Goal: Information Seeking & Learning: Learn about a topic

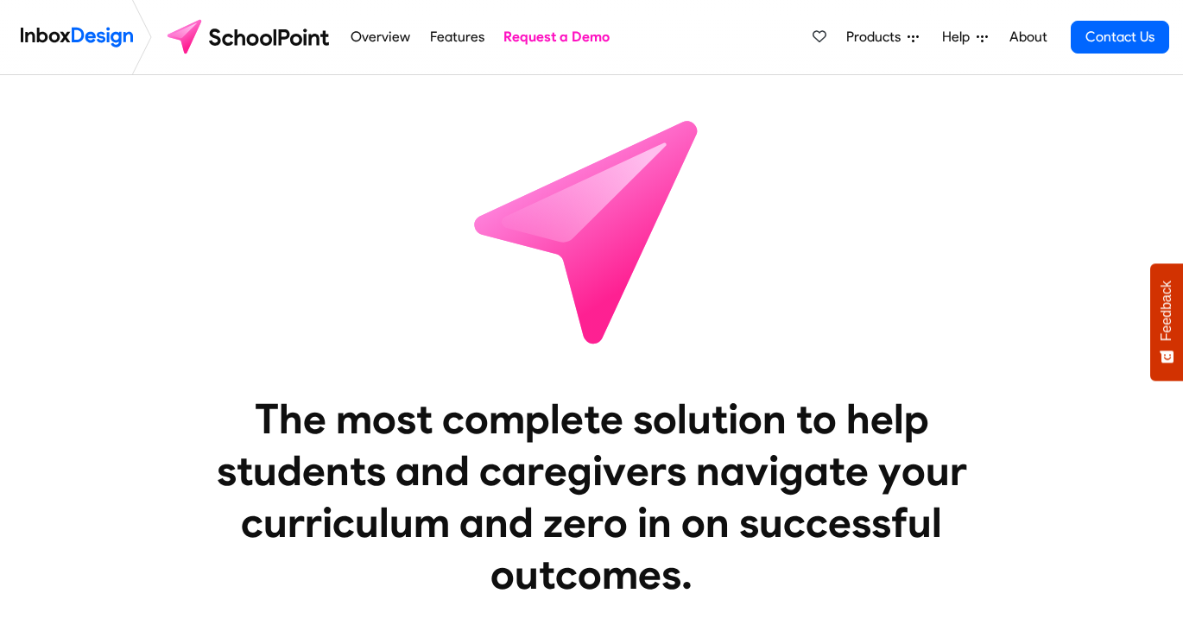
click at [449, 35] on link "Features" at bounding box center [457, 37] width 64 height 35
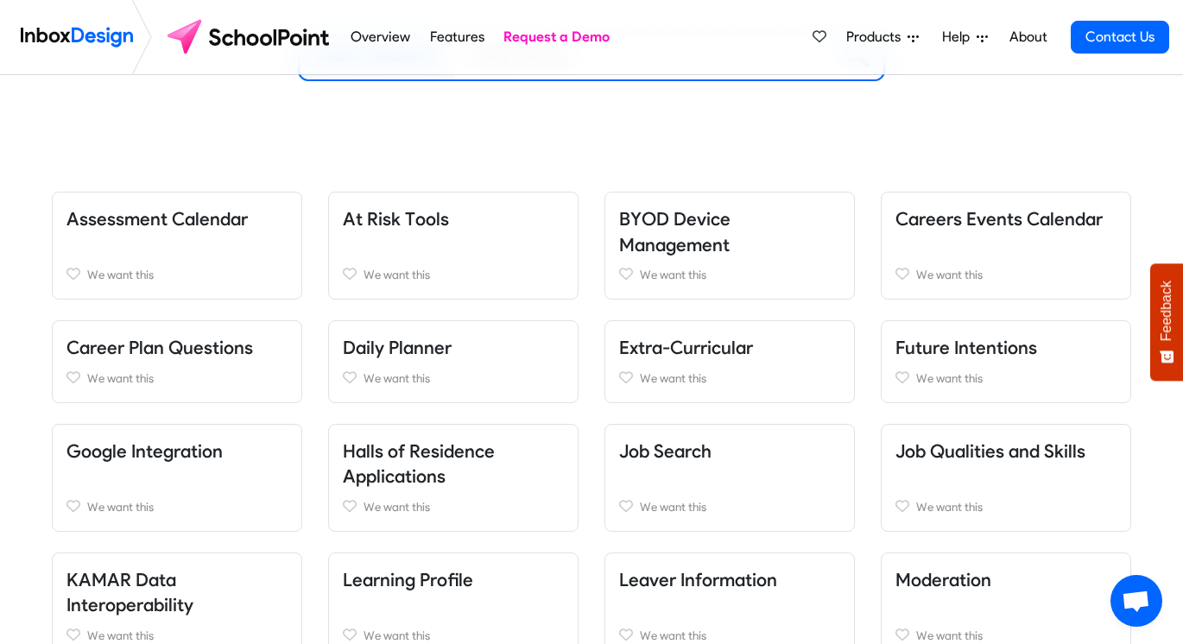
scroll to position [298, 0]
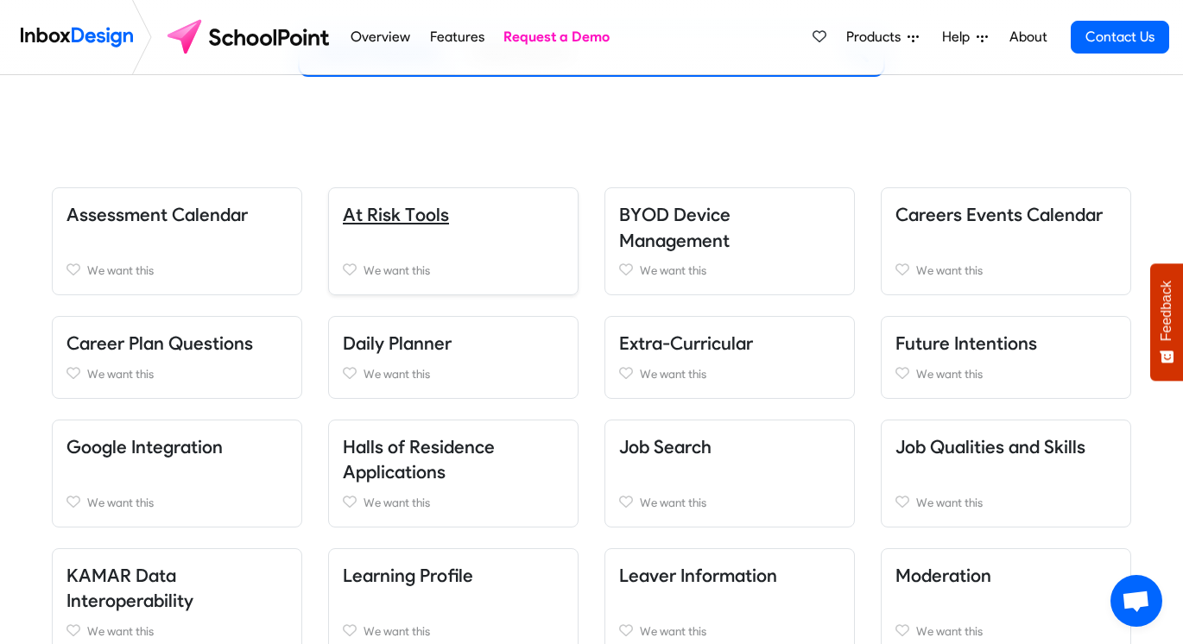
click at [403, 219] on link "At Risk Tools" at bounding box center [396, 215] width 106 height 22
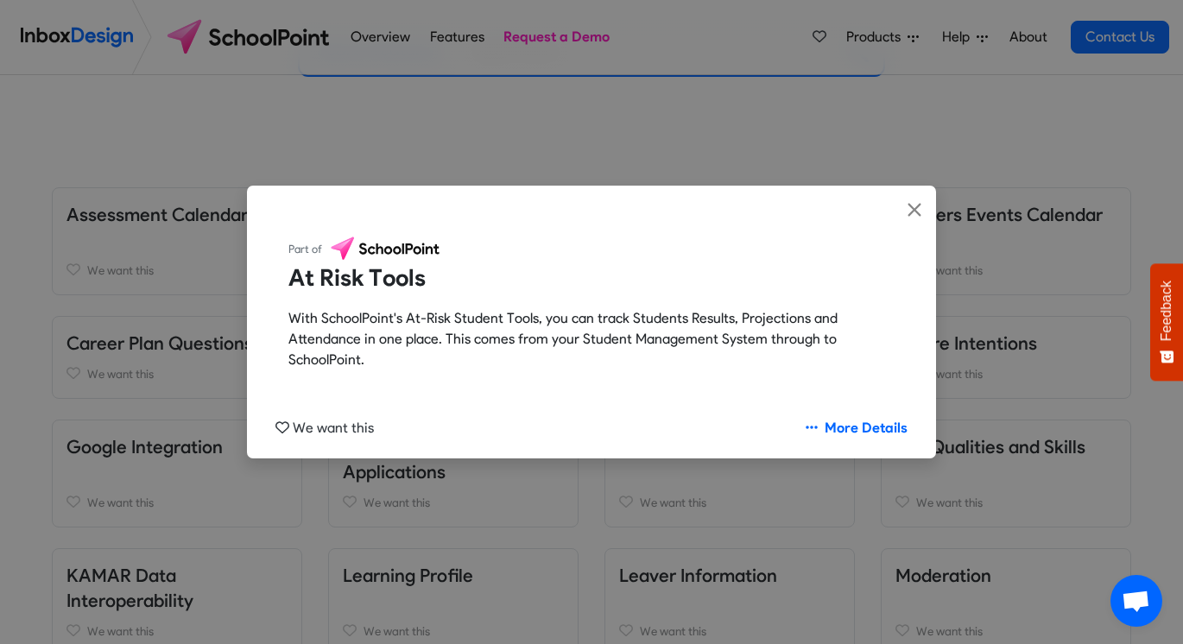
click at [193, 358] on div "Part of At Risk Tools With SchoolPoint's At-Risk Student Tools, you can track S…" at bounding box center [591, 322] width 1183 height 644
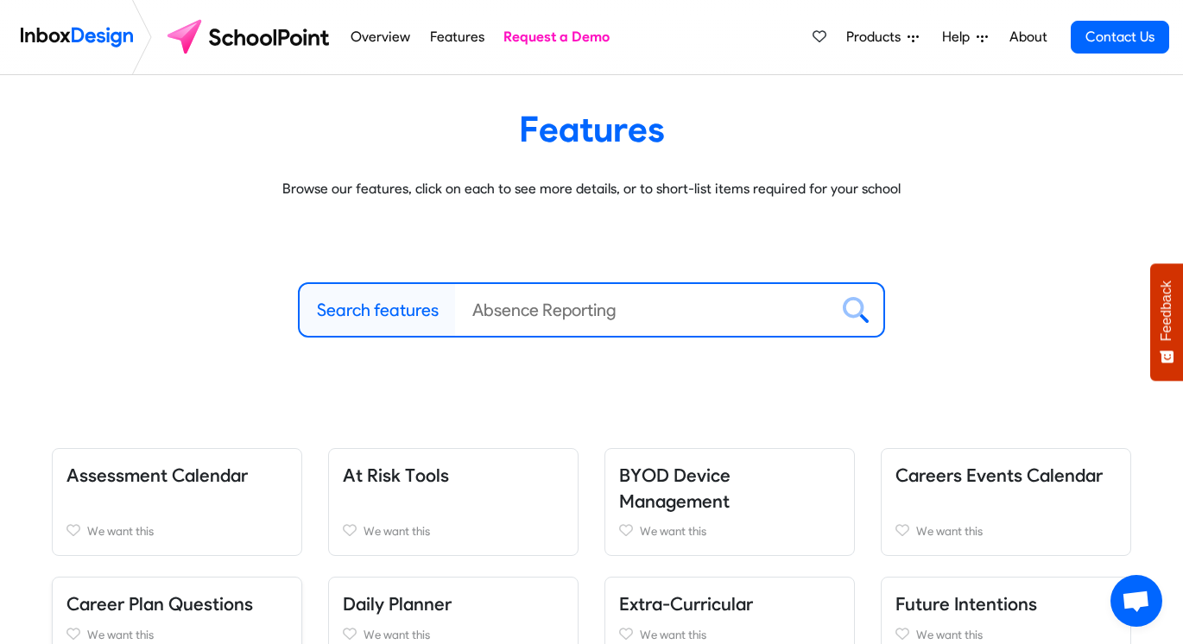
scroll to position [0, 0]
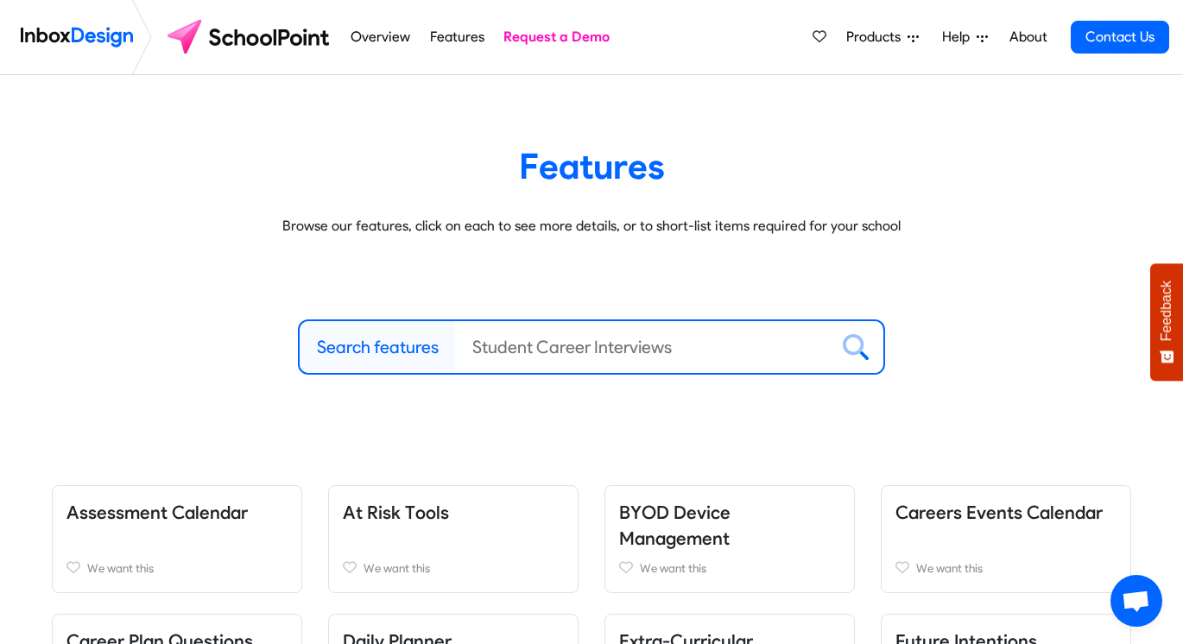
click at [382, 41] on link "Overview" at bounding box center [380, 37] width 69 height 35
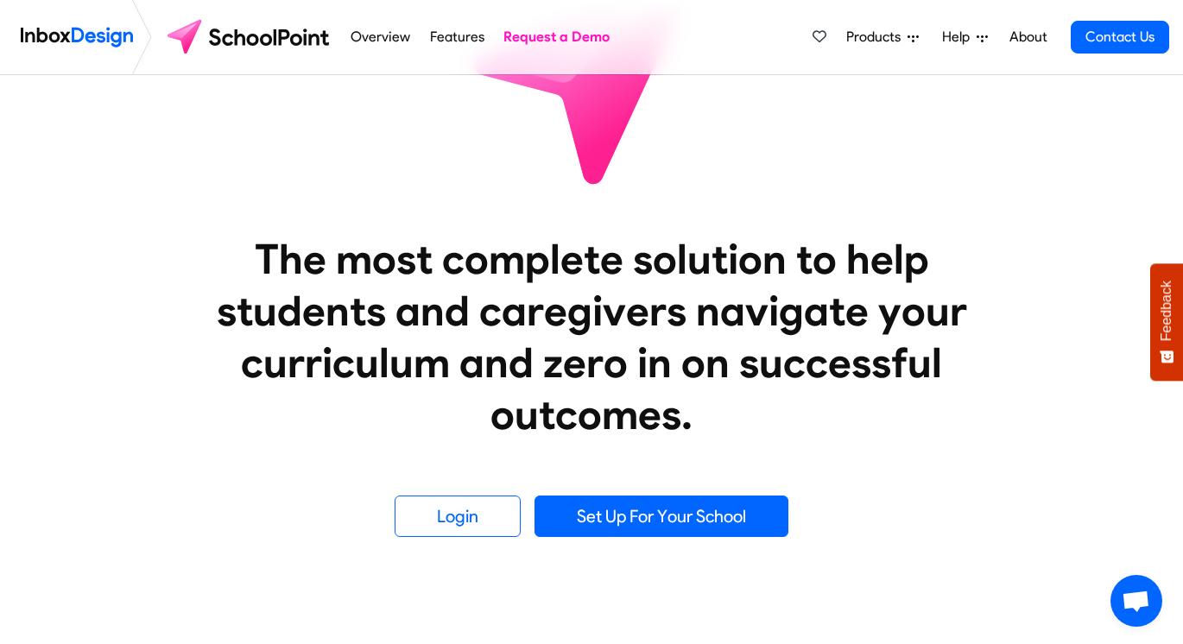
scroll to position [162, 0]
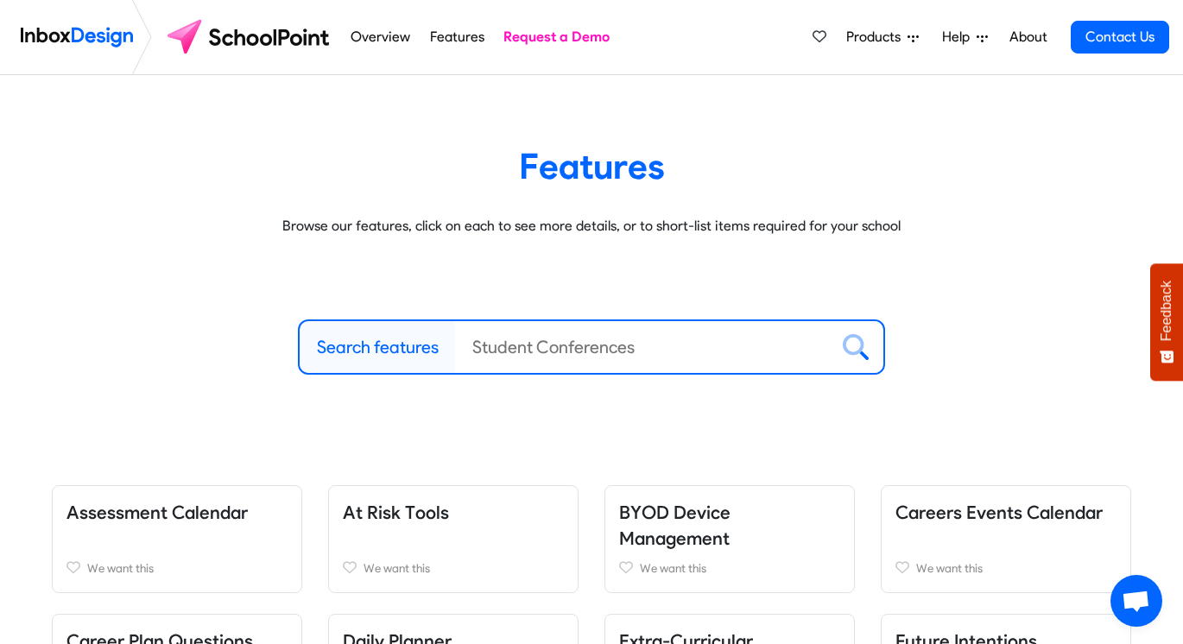
drag, startPoint x: 655, startPoint y: 352, endPoint x: 456, endPoint y: 348, distance: 198.7
click at [456, 348] on input "Search features" at bounding box center [642, 347] width 374 height 52
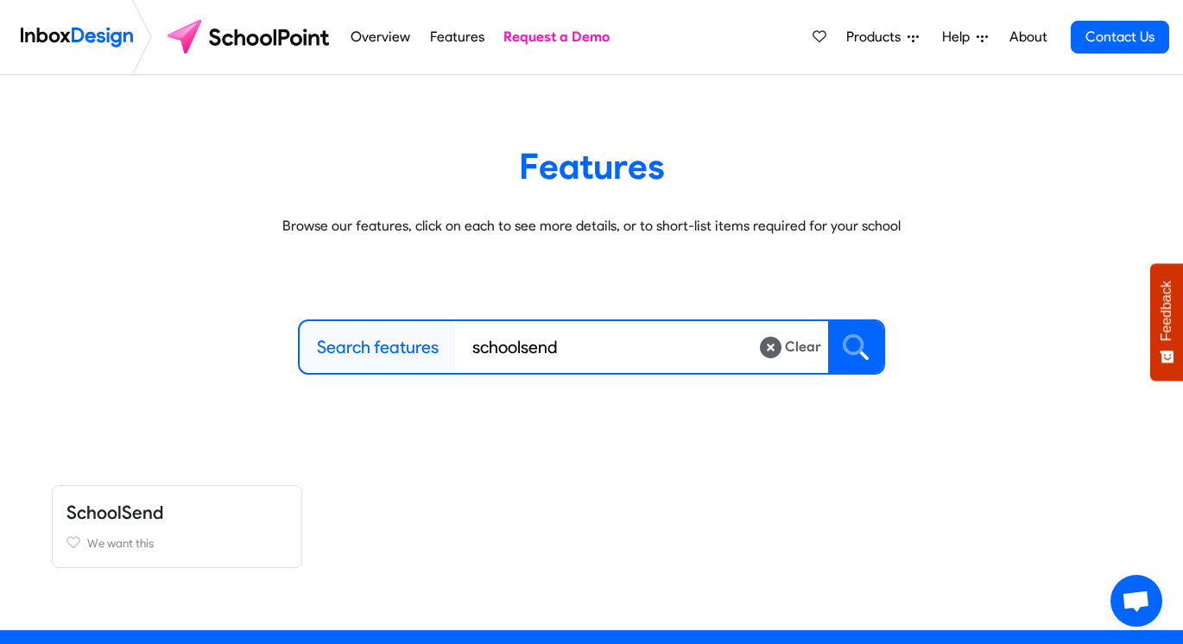
click at [856, 341] on icon at bounding box center [856, 347] width 26 height 26
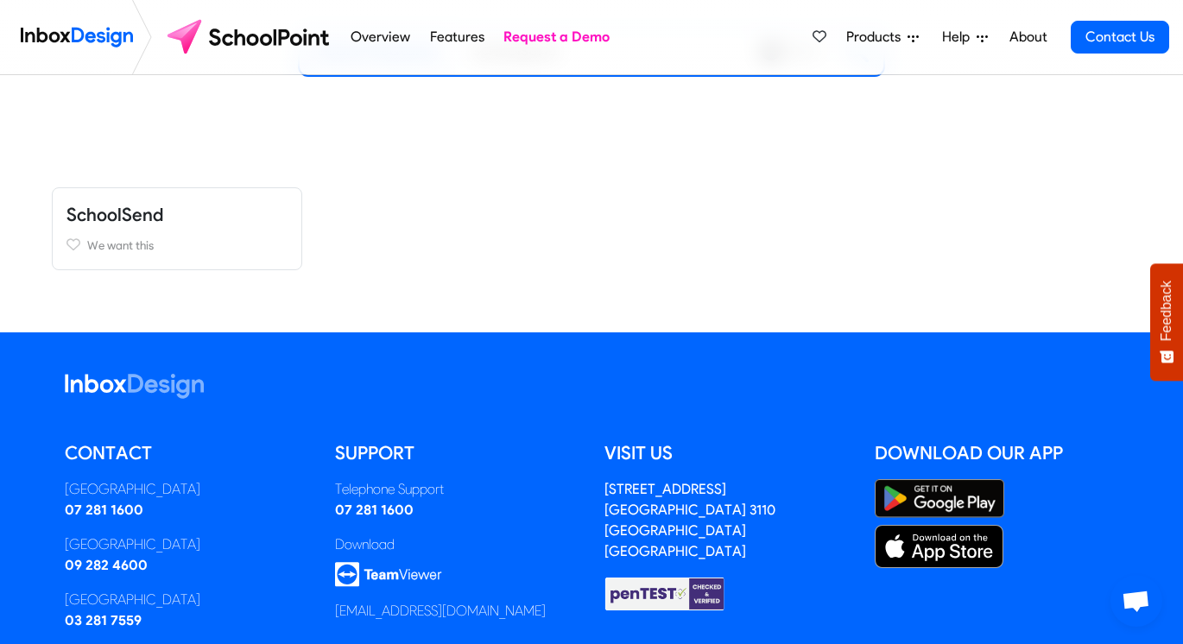
scroll to position [295, 0]
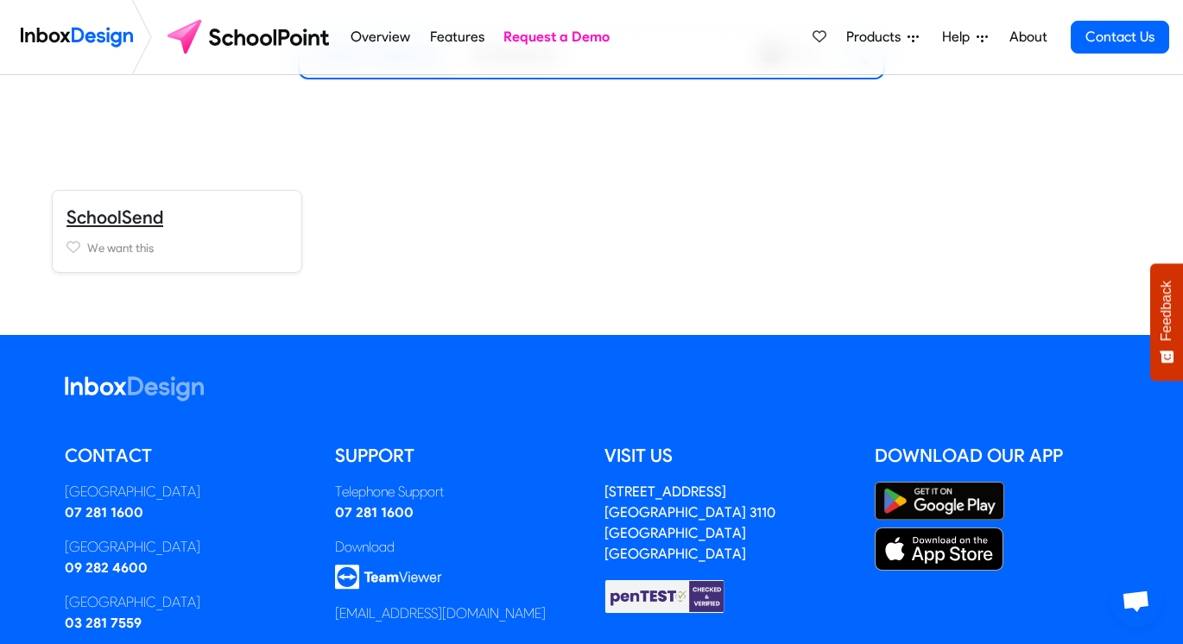
click at [95, 215] on link "SchoolSend" at bounding box center [115, 217] width 97 height 22
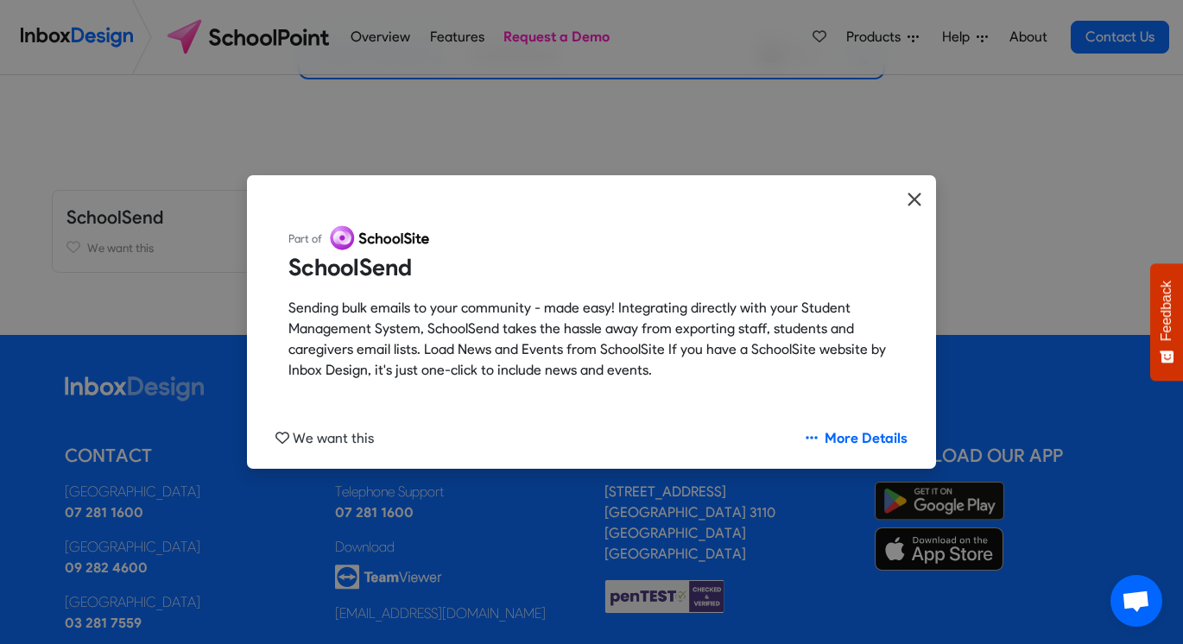
click at [912, 193] on icon "Close" at bounding box center [915, 199] width 16 height 21
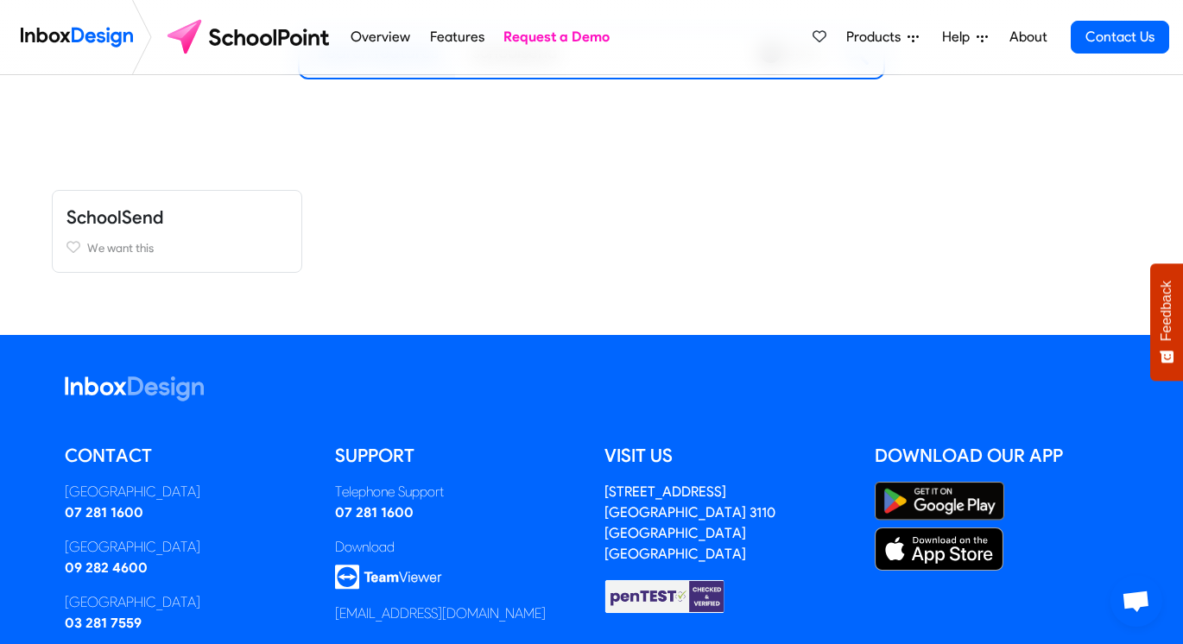
scroll to position [0, 0]
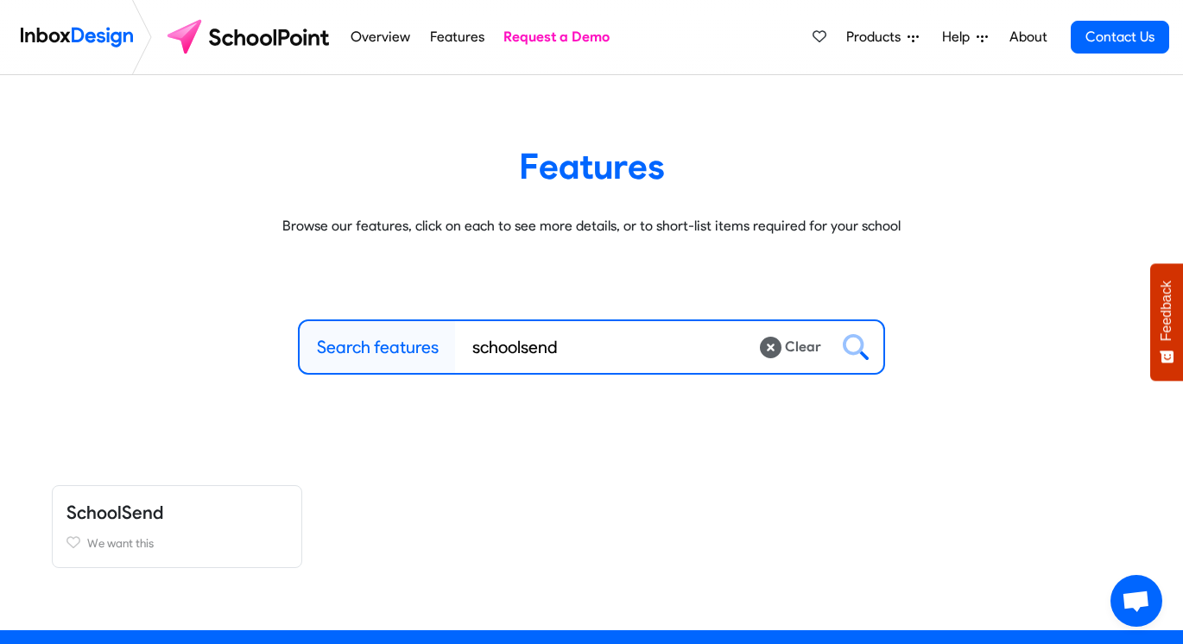
drag, startPoint x: 567, startPoint y: 350, endPoint x: 522, endPoint y: 354, distance: 46.0
click at [522, 354] on input "schoolsend" at bounding box center [607, 347] width 304 height 52
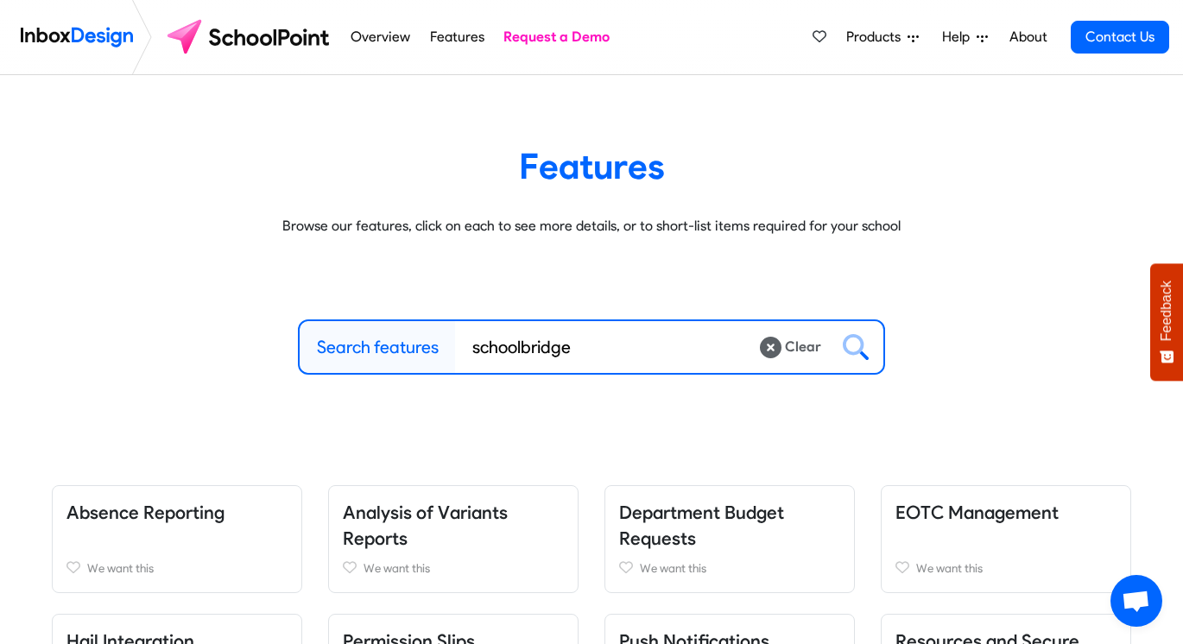
type input "schoolbridge"
click at [859, 345] on icon at bounding box center [856, 347] width 26 height 26
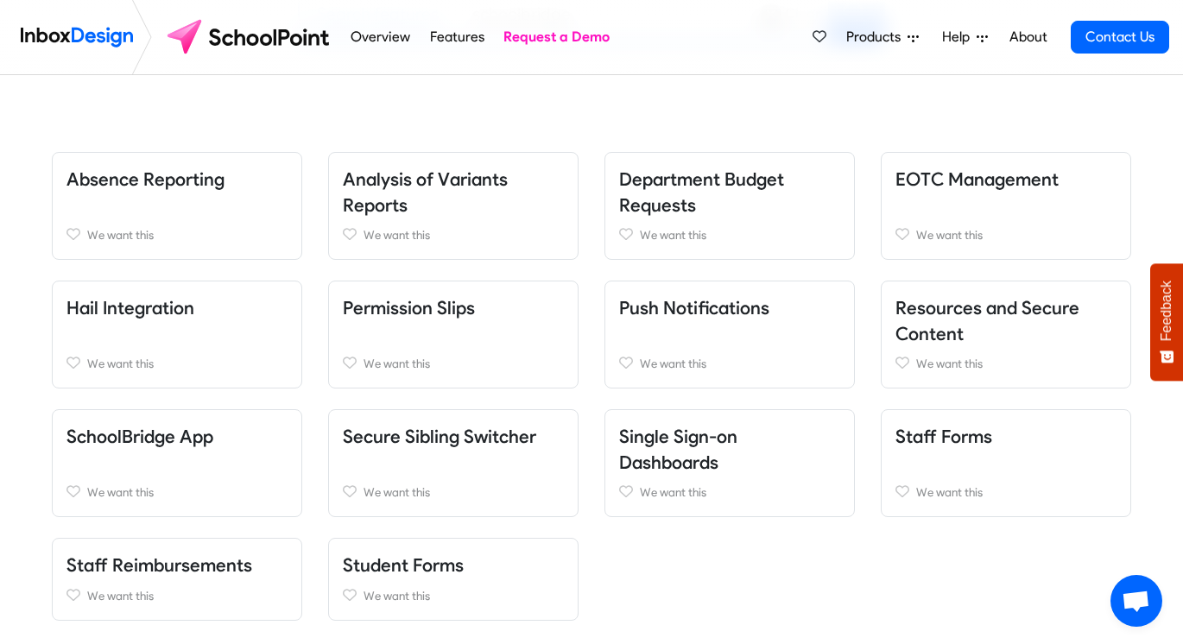
scroll to position [338, 0]
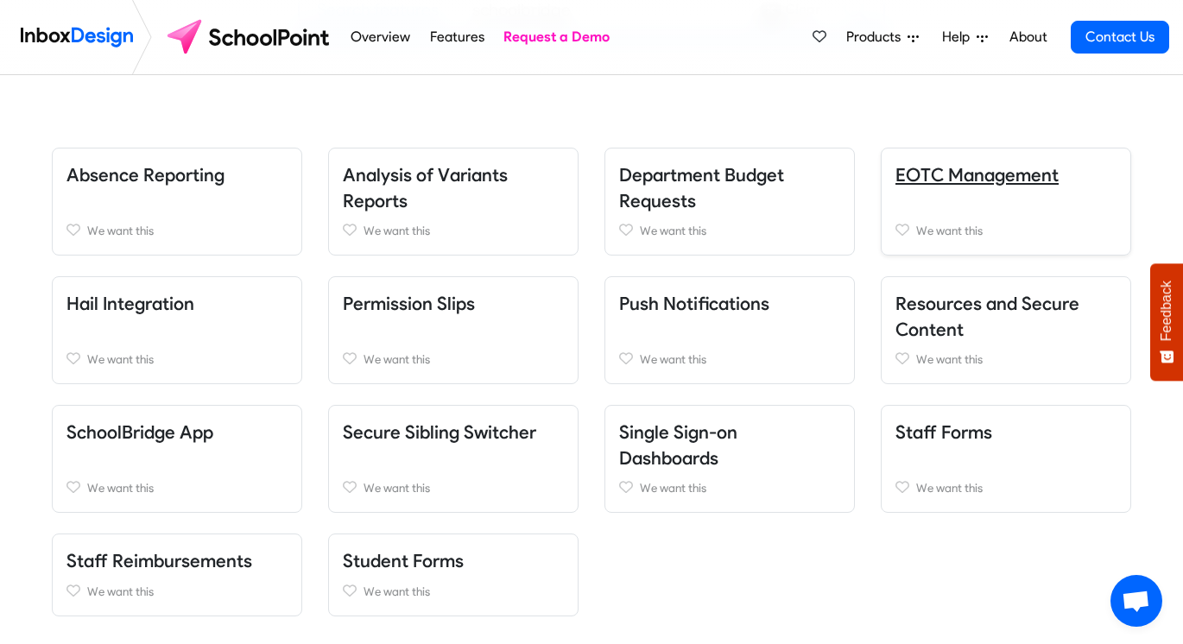
click at [995, 176] on link "EOTC Management" at bounding box center [977, 175] width 163 height 22
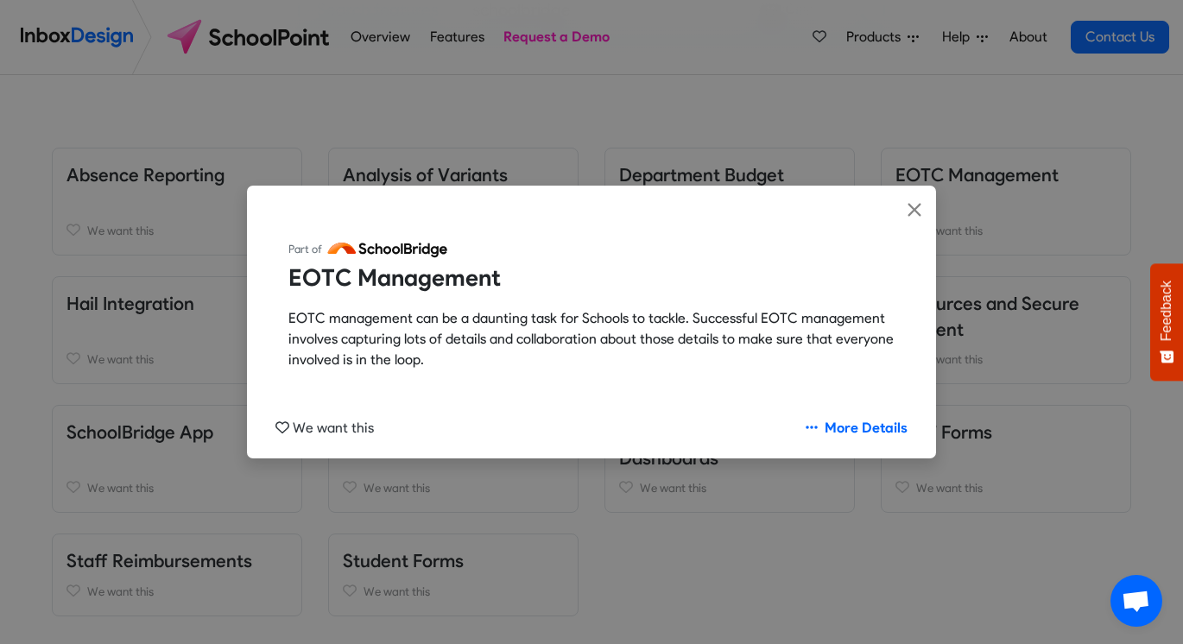
click at [146, 429] on div "Part of EOTC Management EOTC management can be a daunting task for Schools to t…" at bounding box center [591, 322] width 1183 height 644
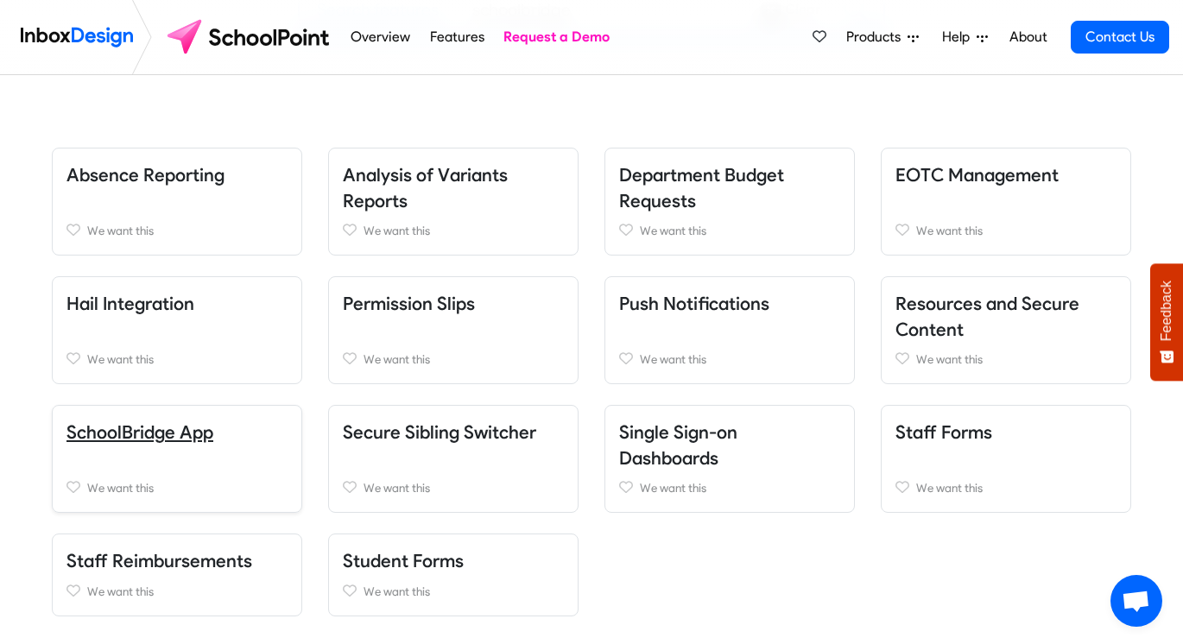
click at [148, 431] on link "SchoolBridge App" at bounding box center [140, 433] width 147 height 22
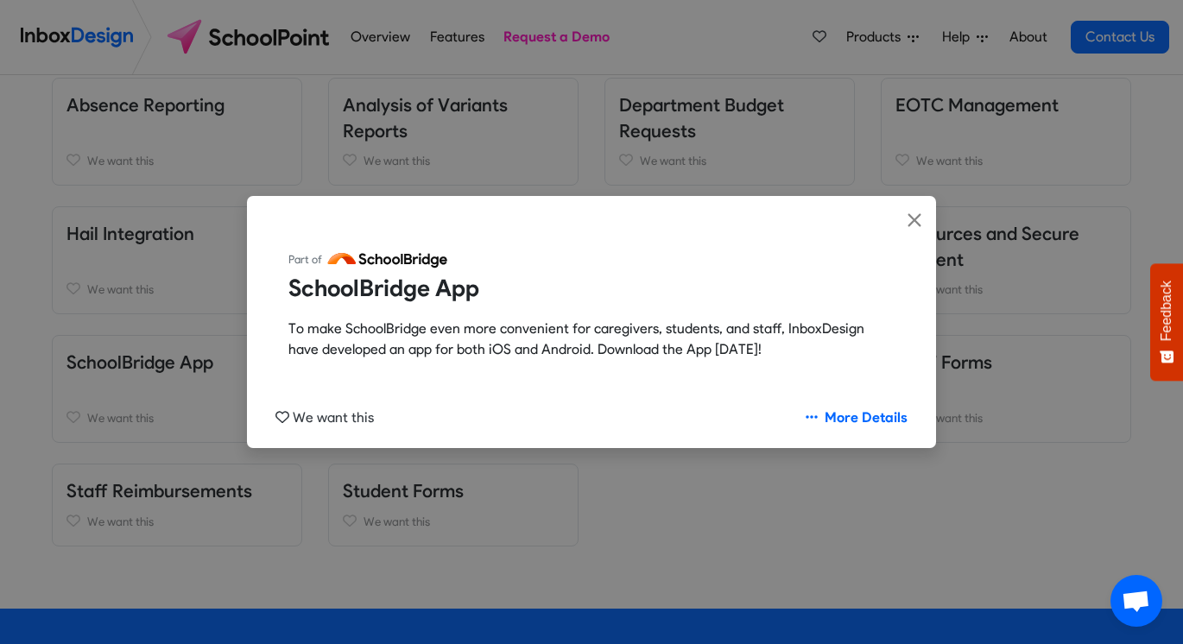
scroll to position [410, 0]
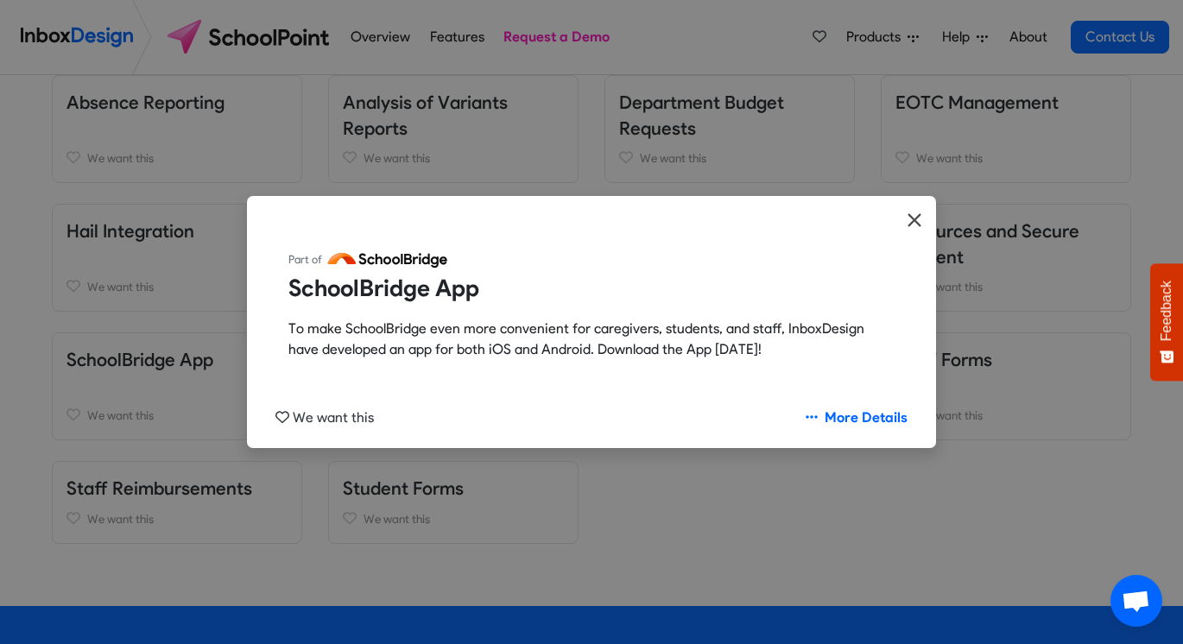
click at [916, 217] on icon "Close" at bounding box center [915, 220] width 16 height 21
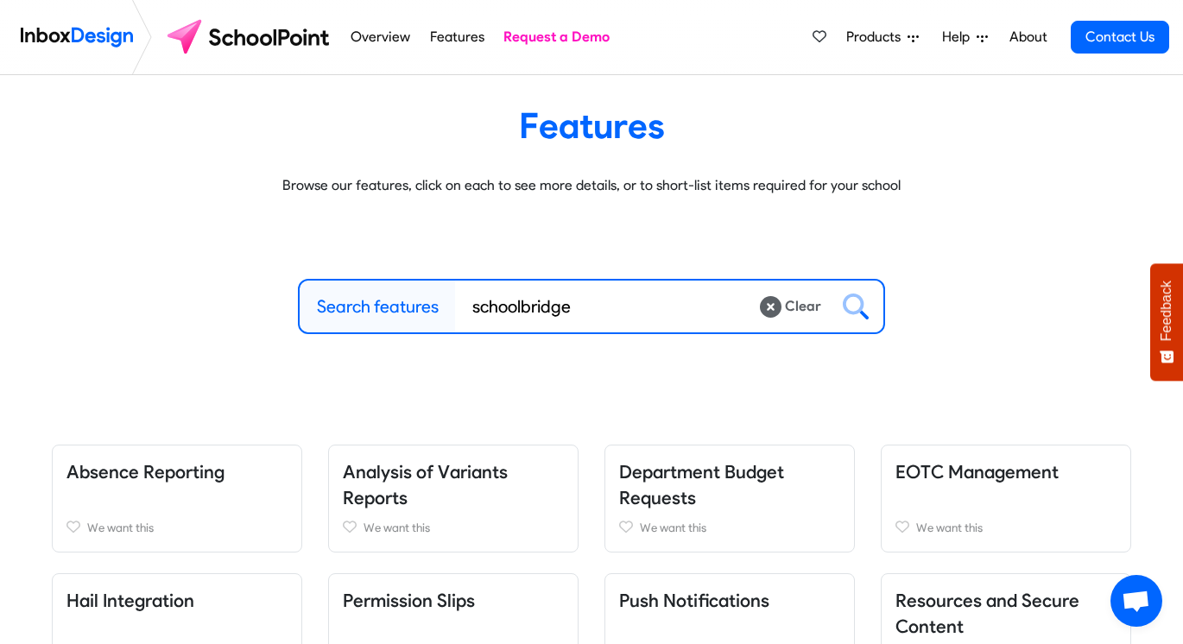
scroll to position [38, 0]
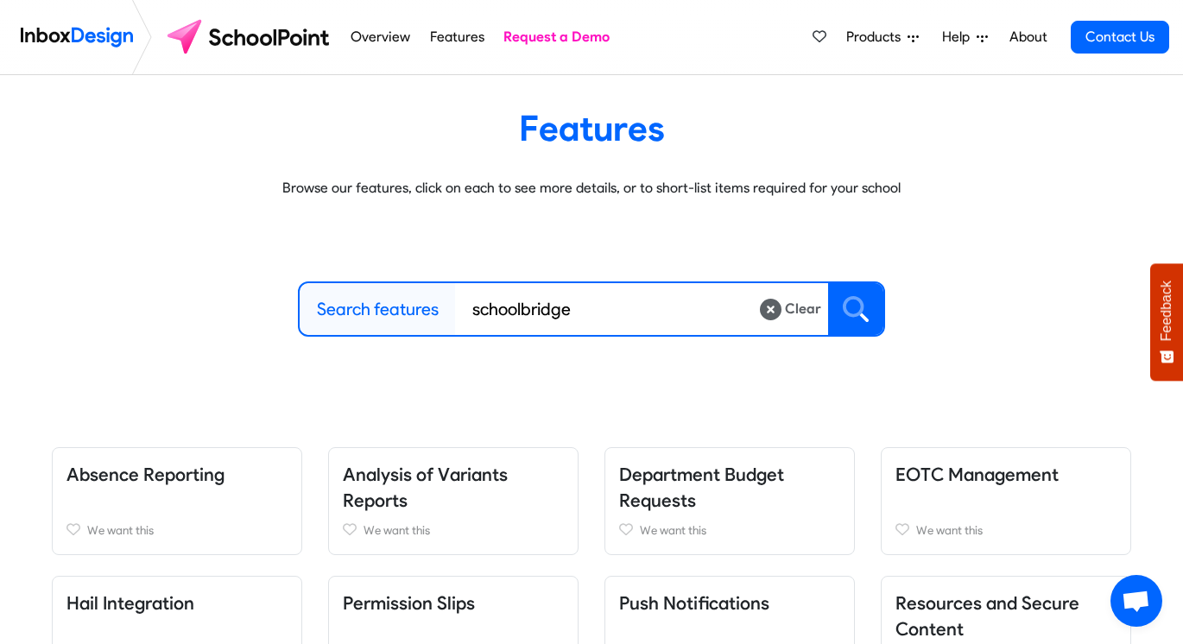
click at [860, 314] on icon at bounding box center [864, 318] width 10 height 10
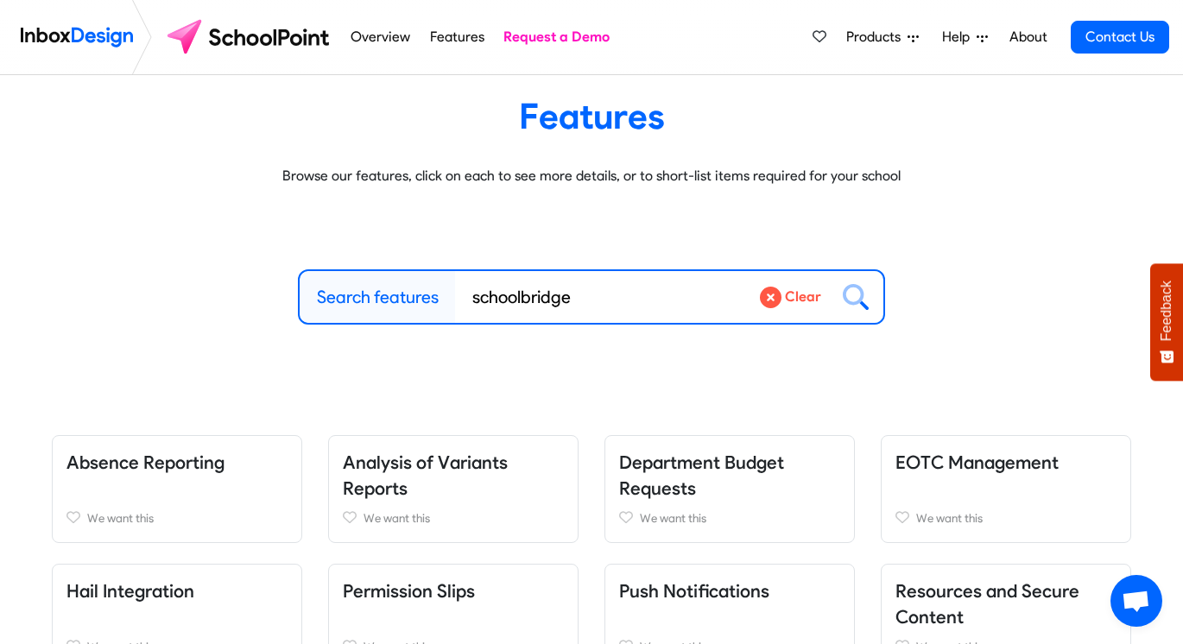
scroll to position [0, 0]
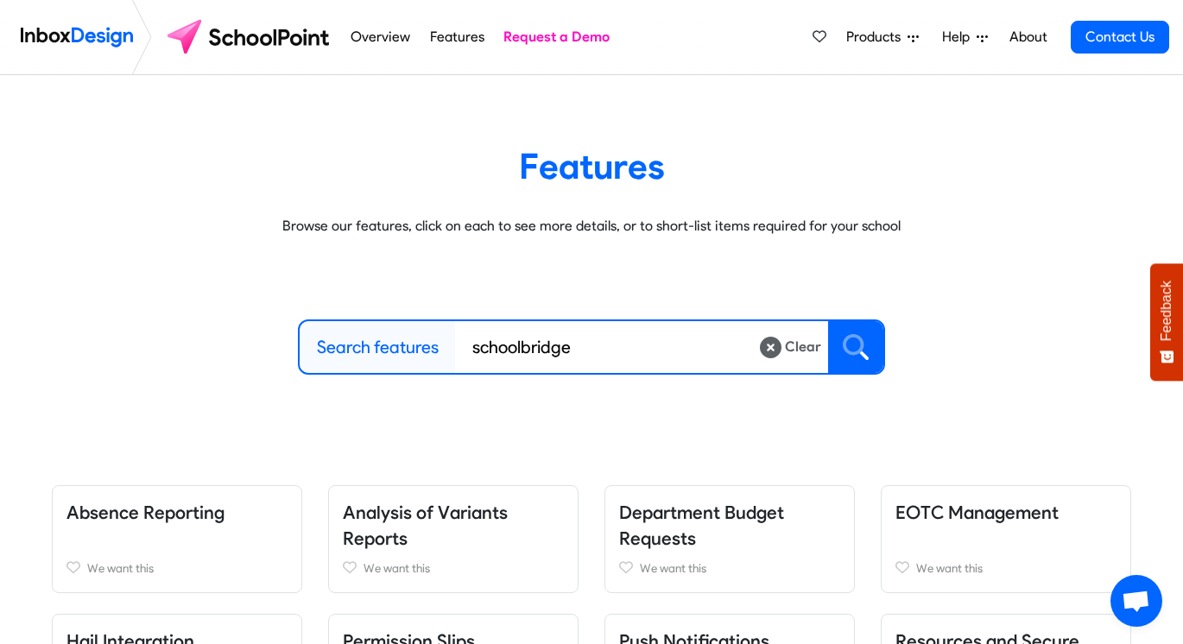
click at [852, 339] on icon at bounding box center [856, 347] width 26 height 26
click at [290, 32] on img at bounding box center [250, 36] width 182 height 41
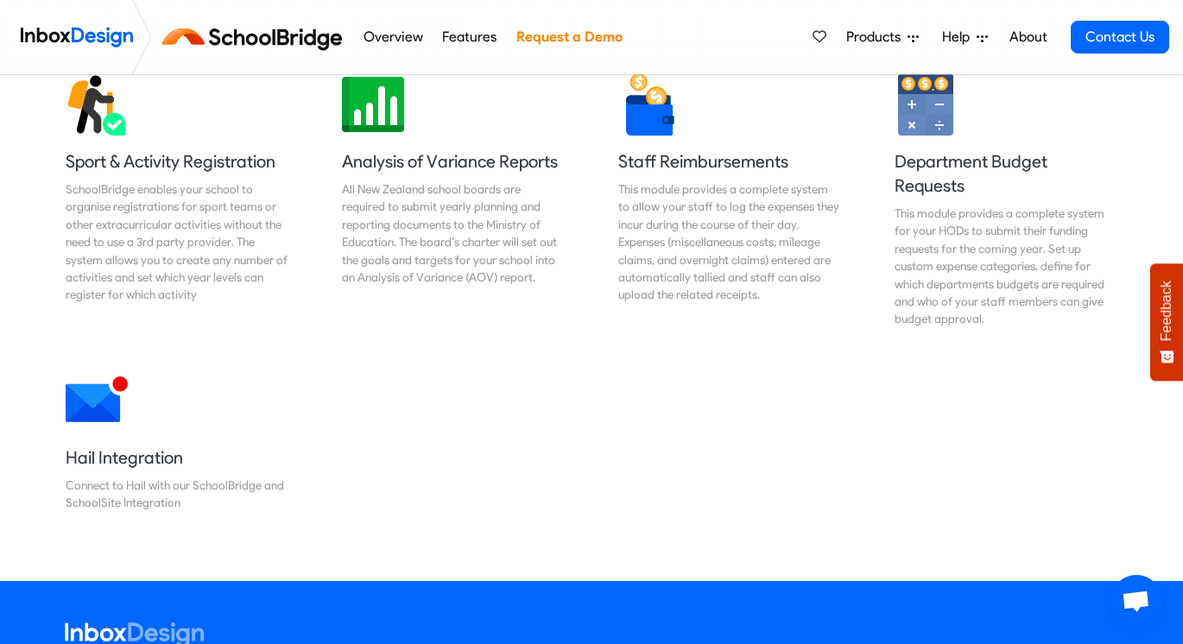
scroll to position [1465, 0]
